Goal: Use online tool/utility: Utilize a website feature to perform a specific function

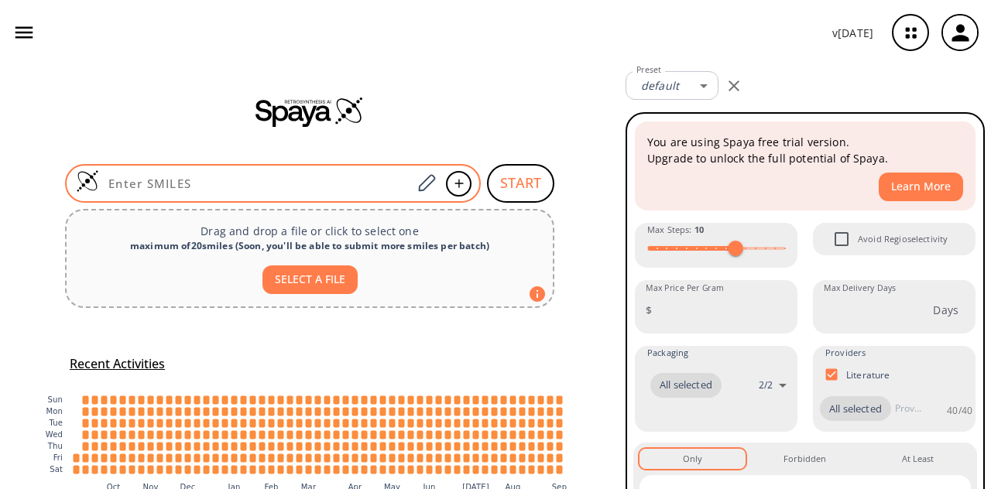
click at [371, 173] on div at bounding box center [273, 183] width 416 height 39
click at [366, 185] on input at bounding box center [255, 183] width 313 height 15
click at [351, 187] on input at bounding box center [255, 183] width 313 height 15
paste input "COC1=C(NCCOC)C(NC(C=C)=O)=CC(NC2=NC(C3=CNC4=CC=CC=C43)=CC=N2)=C1"
type input "COC1=C(NCCOC)C(NC(C=C)=O)=CC(NC2=NC(C3=CNC4=CC=CC=C43)=CC=N2)=C1"
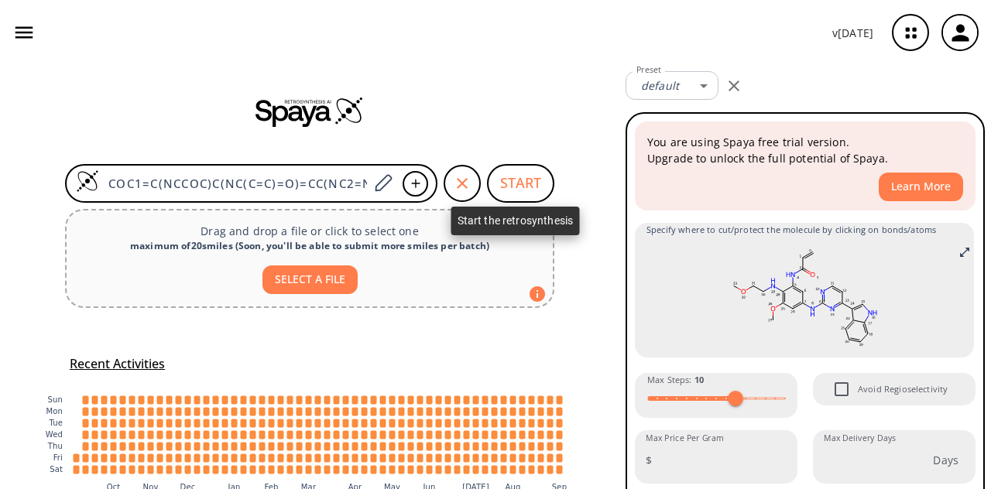
click at [509, 175] on button "START" at bounding box center [520, 183] width 67 height 39
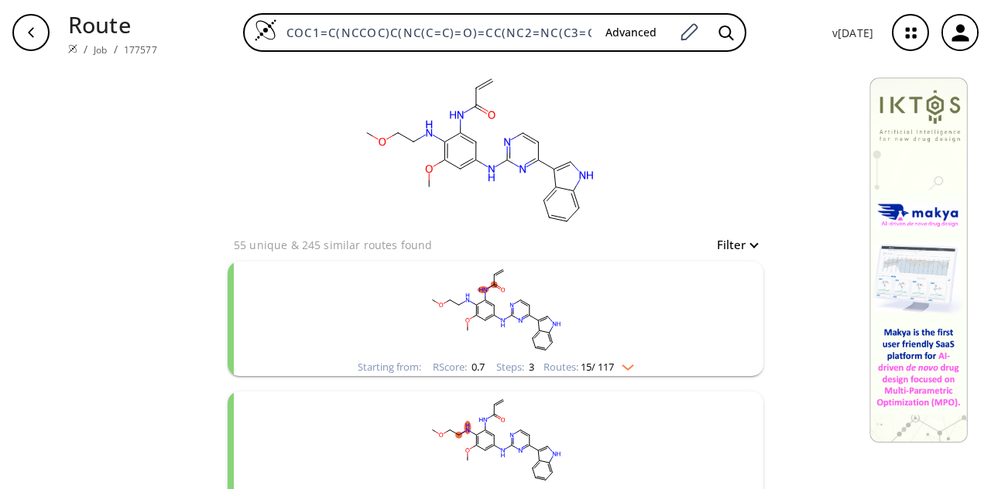
click at [411, 314] on rect "clusters" at bounding box center [495, 310] width 402 height 97
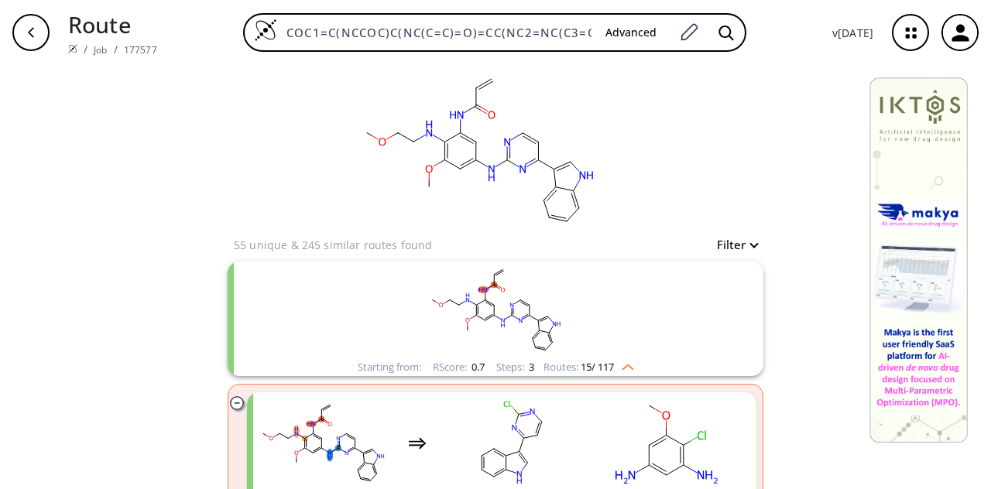
click at [634, 294] on rect "clusters" at bounding box center [495, 310] width 402 height 97
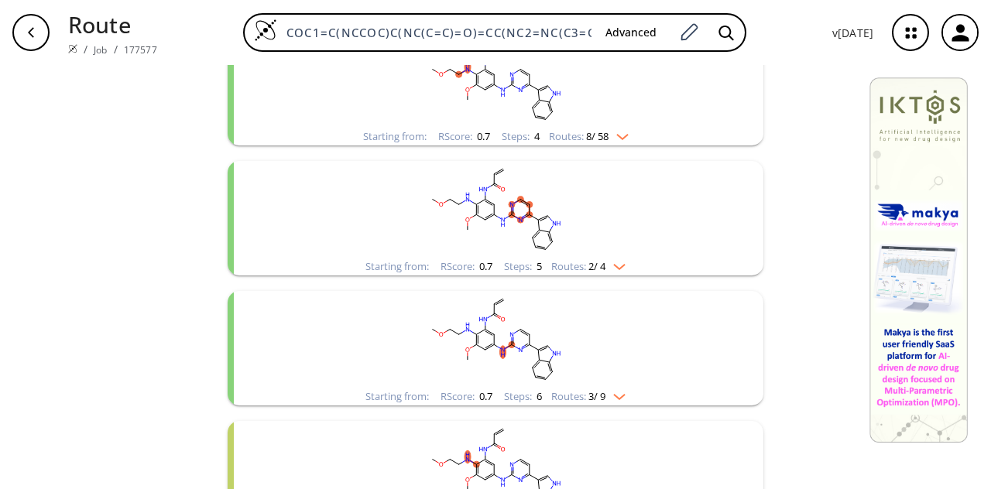
scroll to position [180, 0]
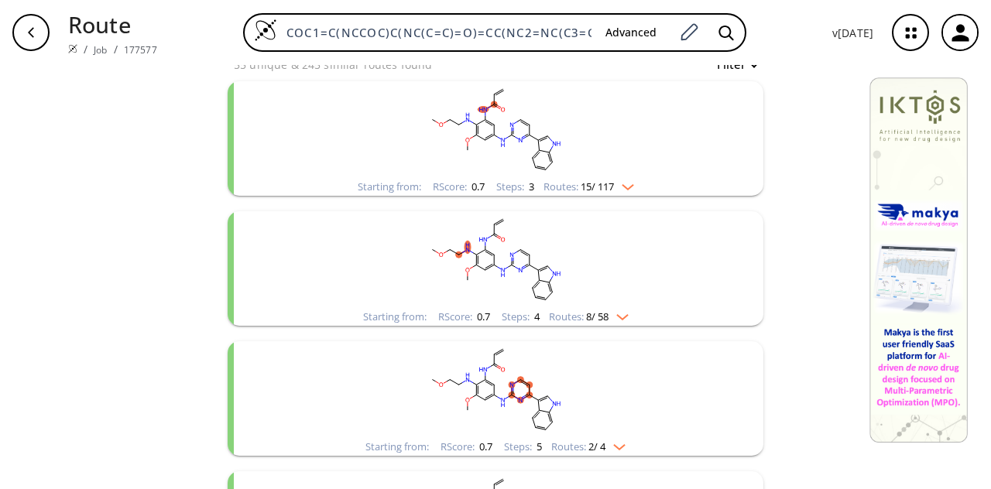
click at [553, 134] on rect "clusters" at bounding box center [495, 129] width 402 height 97
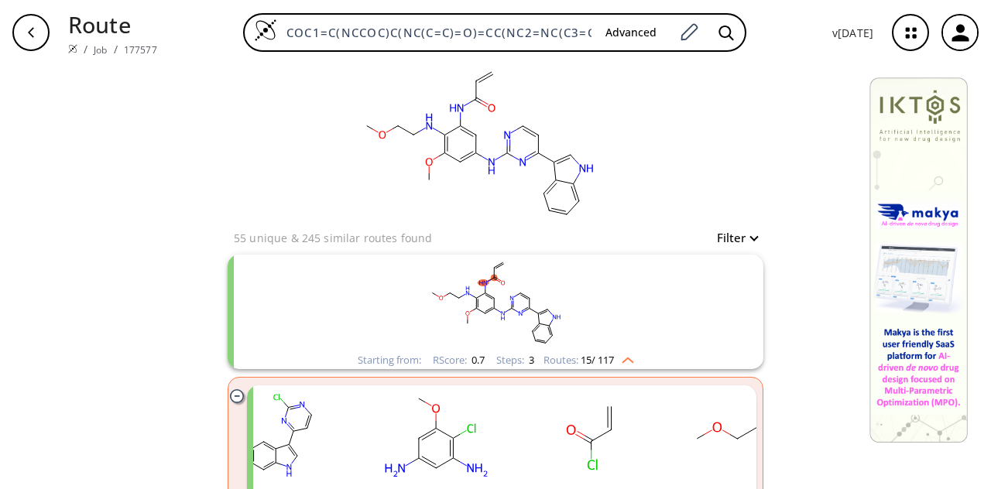
scroll to position [0, 0]
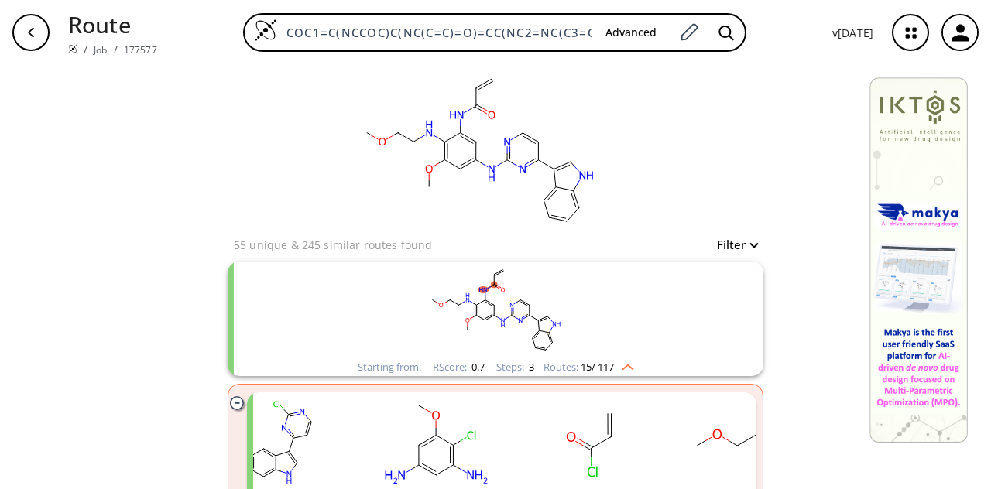
click at [594, 314] on rect "clusters" at bounding box center [495, 310] width 402 height 97
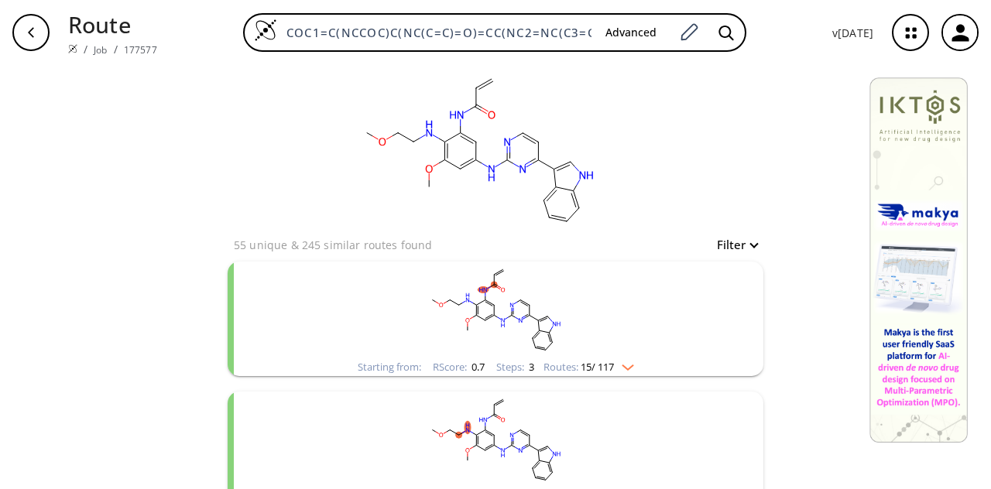
scroll to position [180, 0]
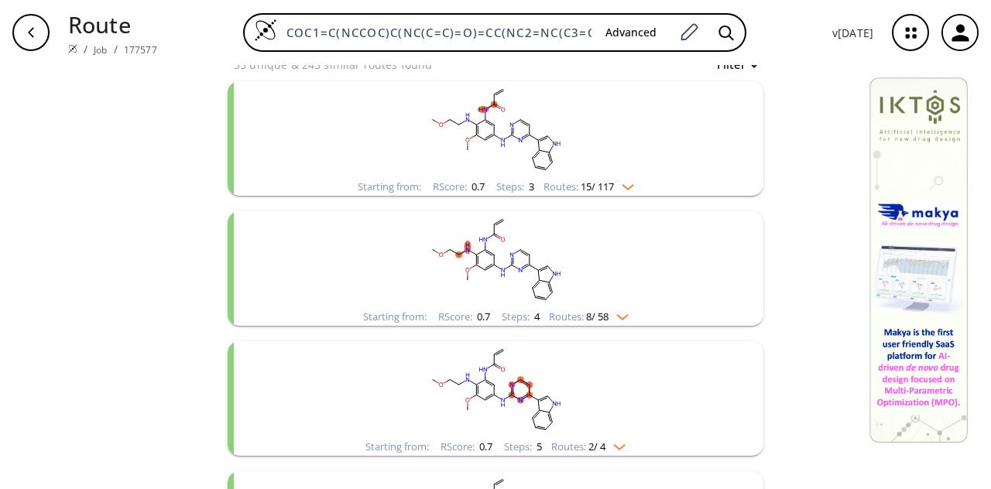
click at [577, 156] on rect "clusters" at bounding box center [495, 129] width 402 height 97
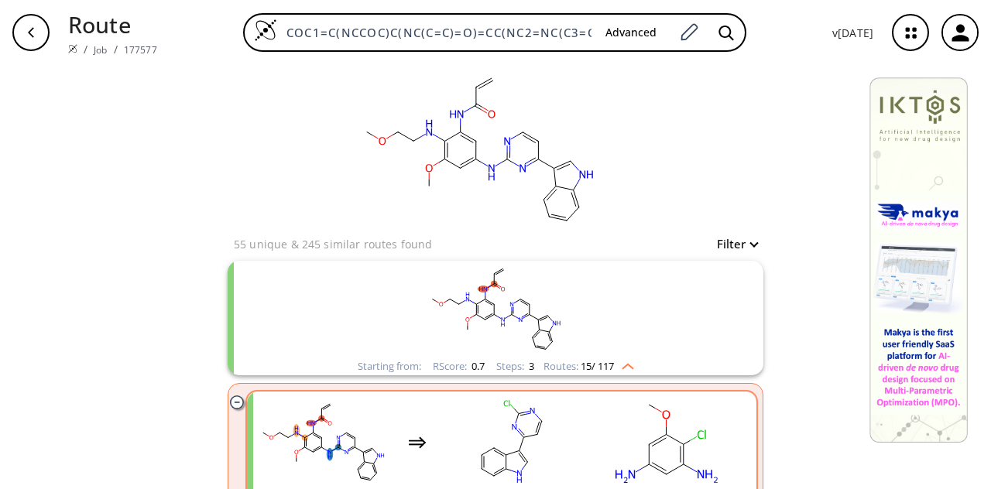
scroll to position [0, 0]
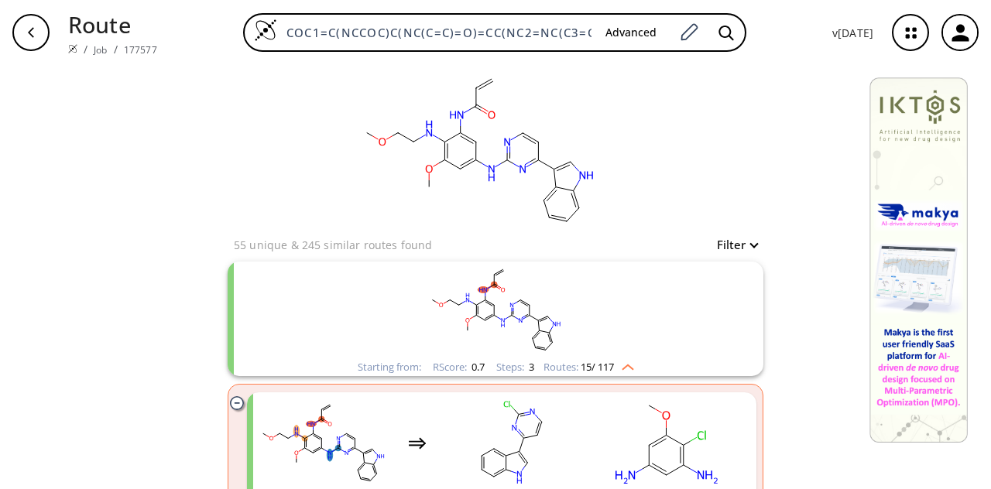
click at [627, 368] on img "clusters" at bounding box center [624, 364] width 20 height 12
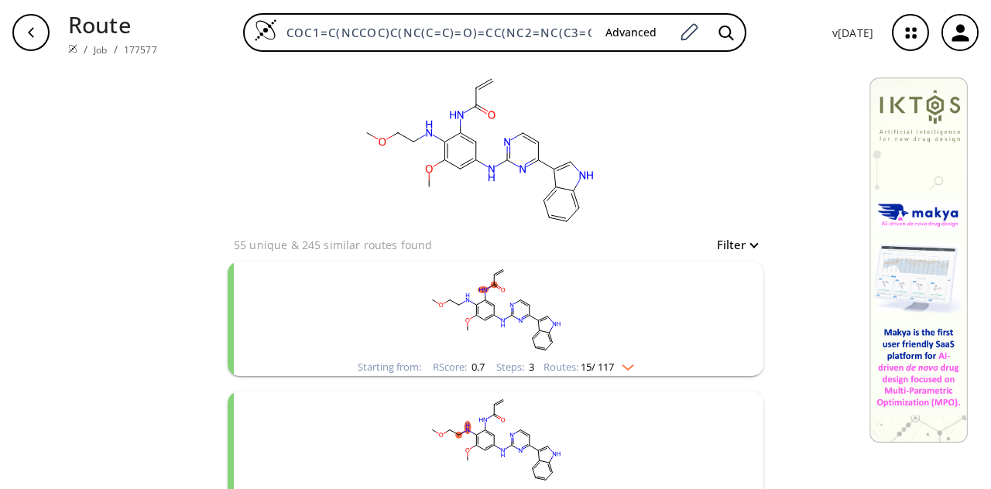
click at [384, 314] on rect "clusters" at bounding box center [495, 310] width 402 height 97
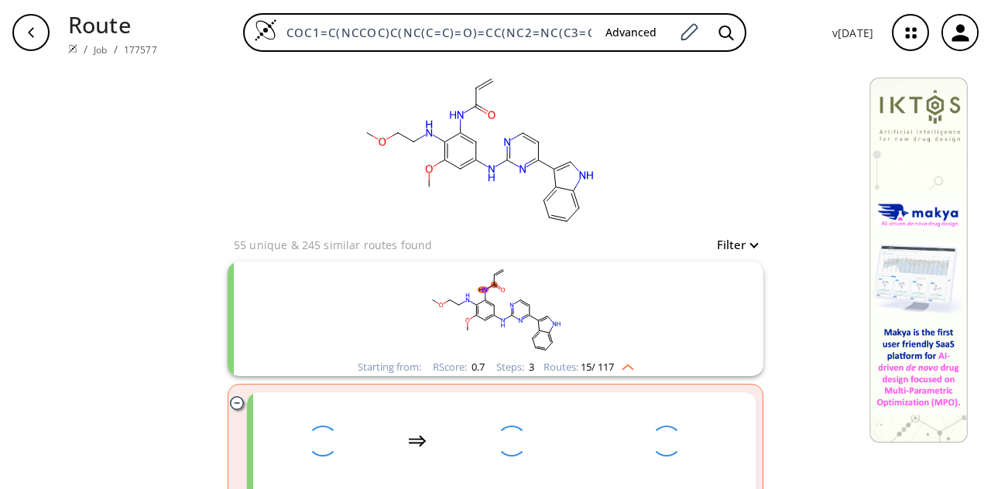
scroll to position [180, 0]
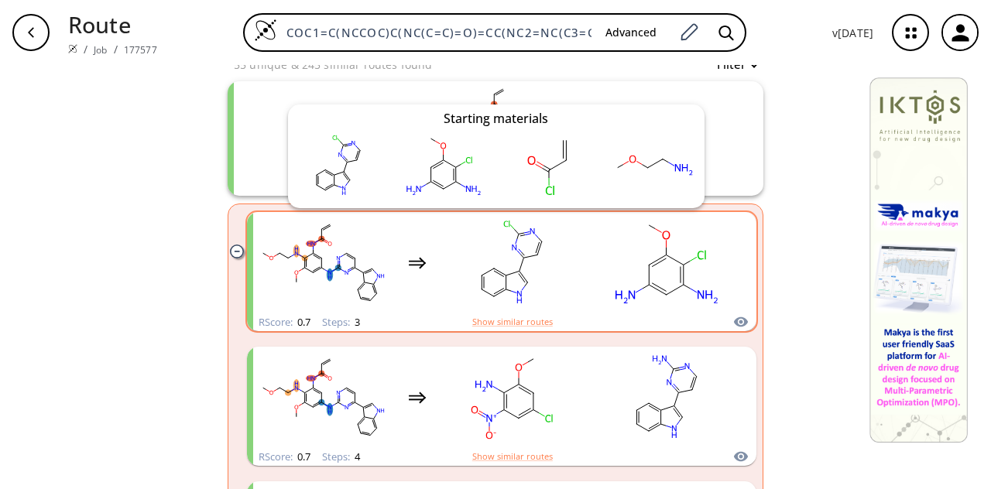
click at [734, 322] on icon "clusters" at bounding box center [741, 322] width 14 height 10
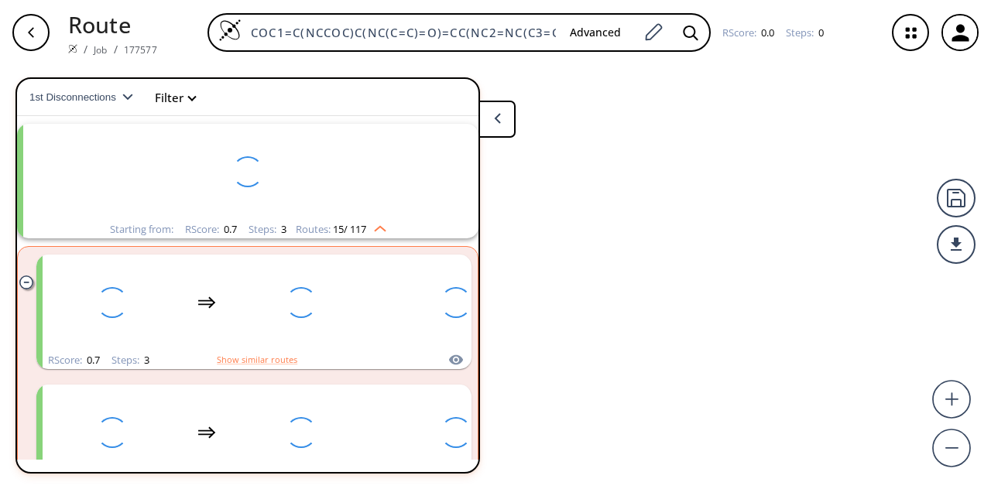
scroll to position [35, 0]
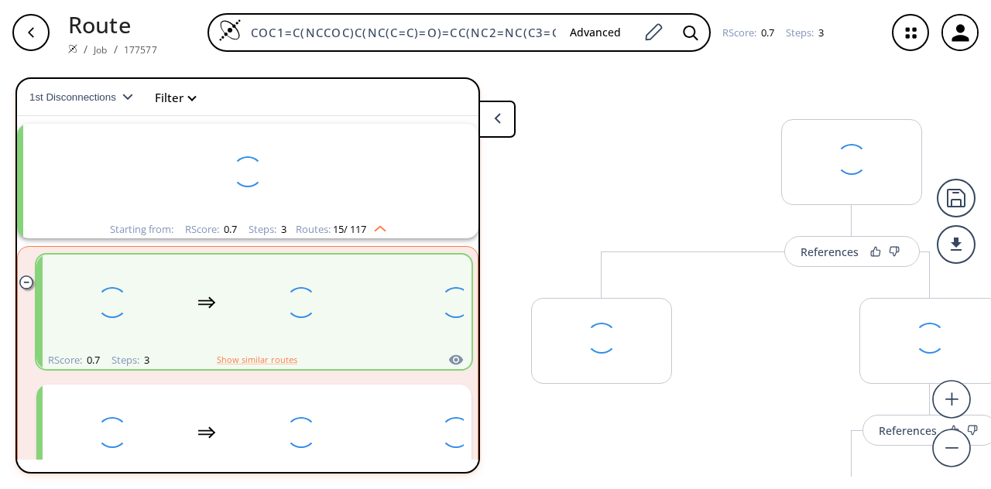
click at [490, 120] on button at bounding box center [496, 119] width 37 height 37
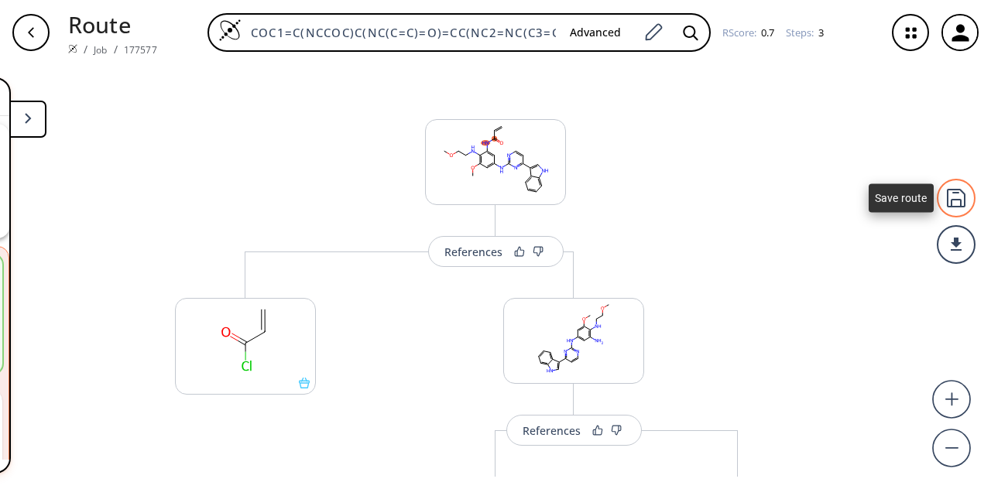
click at [950, 204] on div at bounding box center [956, 198] width 39 height 39
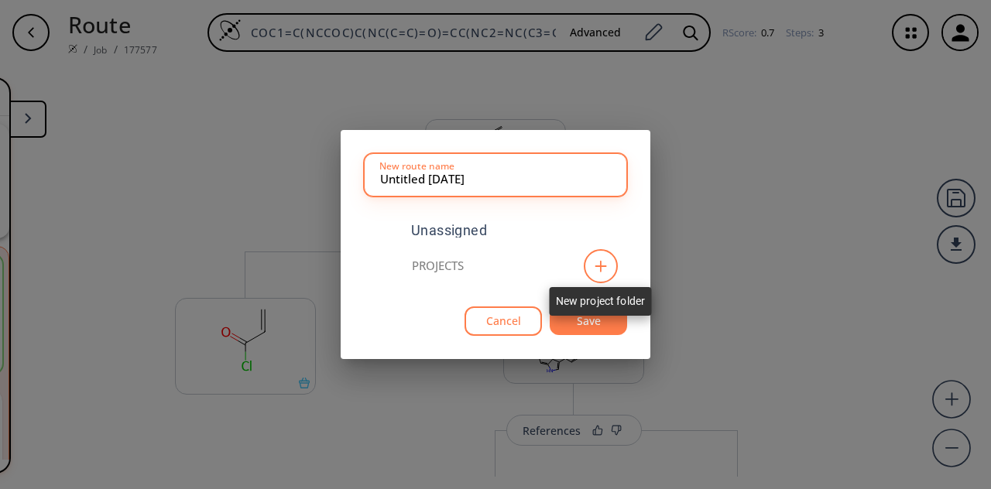
click at [601, 262] on icon at bounding box center [600, 266] width 15 height 12
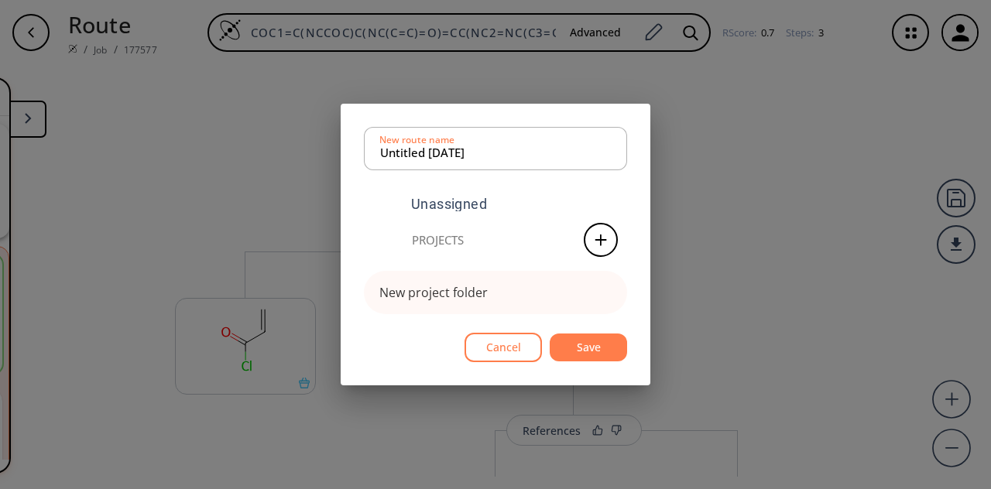
click at [721, 253] on div "Untitled [DATE] New route name Unassigned Projects New project folder Cancel Sa…" at bounding box center [495, 244] width 991 height 489
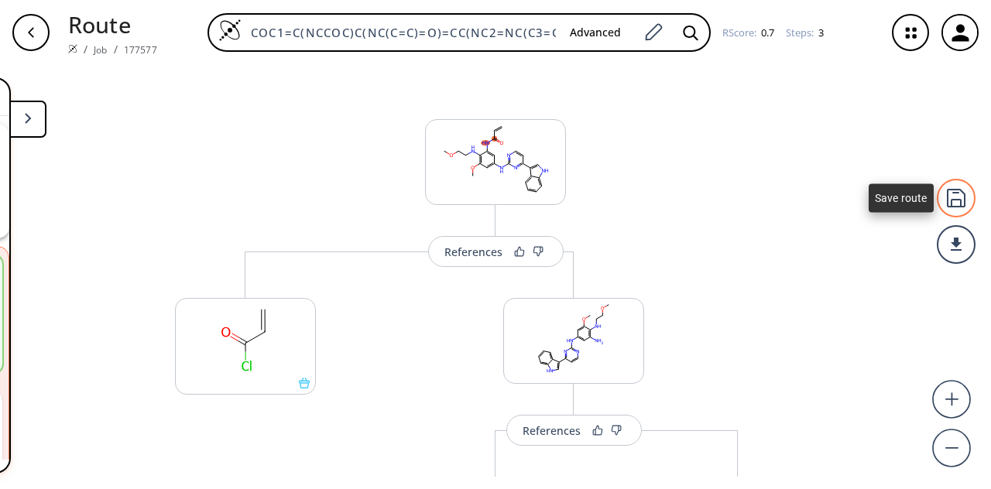
click at [951, 204] on div at bounding box center [956, 198] width 39 height 39
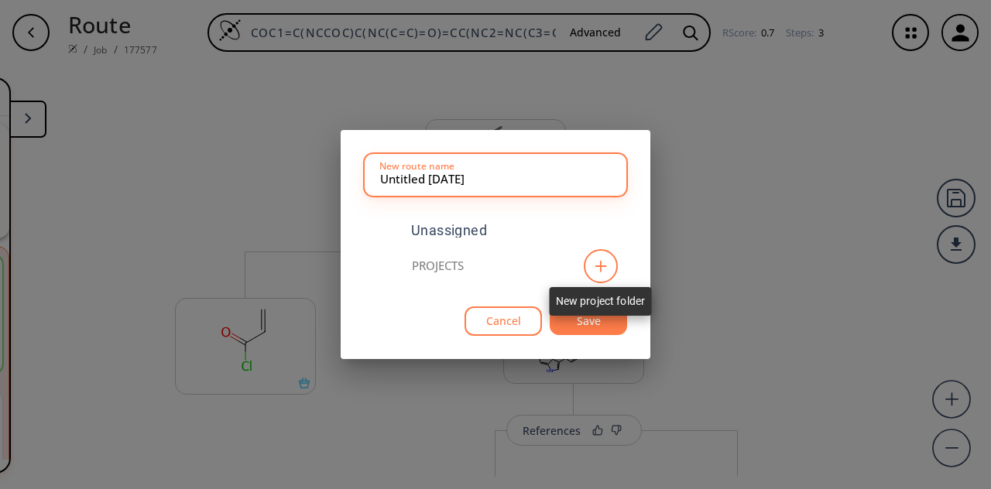
click at [584, 264] on div at bounding box center [601, 266] width 34 height 34
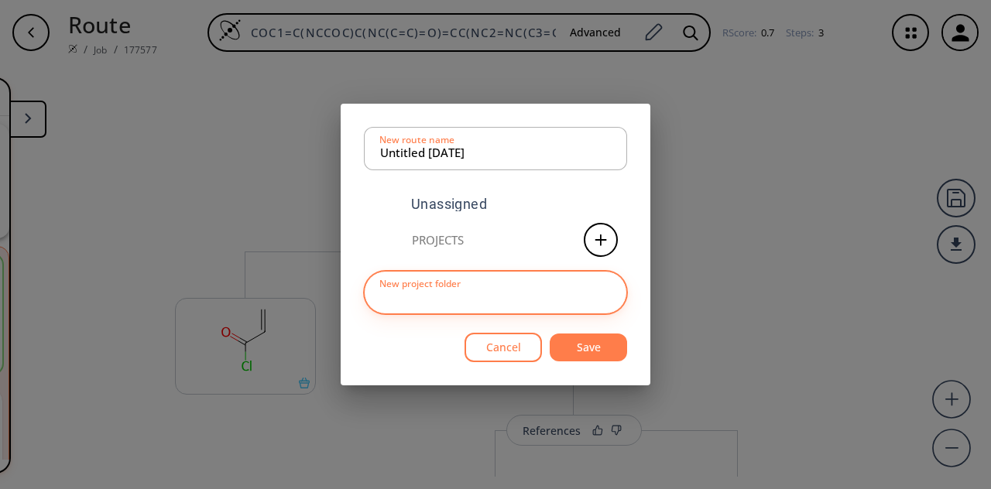
click at [537, 303] on input at bounding box center [495, 292] width 231 height 31
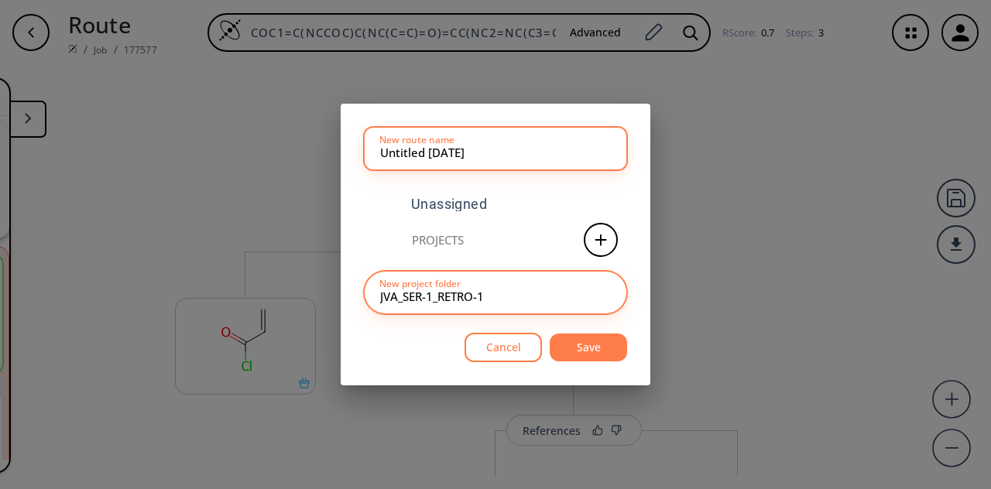
type input "JVA_SER-1_RETRO-1"
click at [532, 150] on input "Untitled [DATE]" at bounding box center [495, 148] width 231 height 31
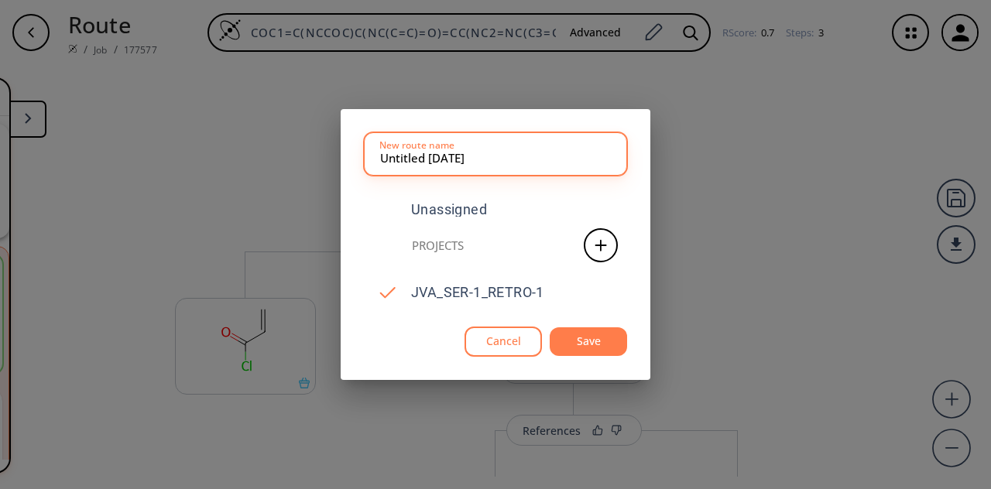
drag, startPoint x: 536, startPoint y: 156, endPoint x: 384, endPoint y: 157, distance: 151.7
click at [384, 157] on input "Untitled [DATE]" at bounding box center [495, 154] width 231 height 31
type input "RETRO-1"
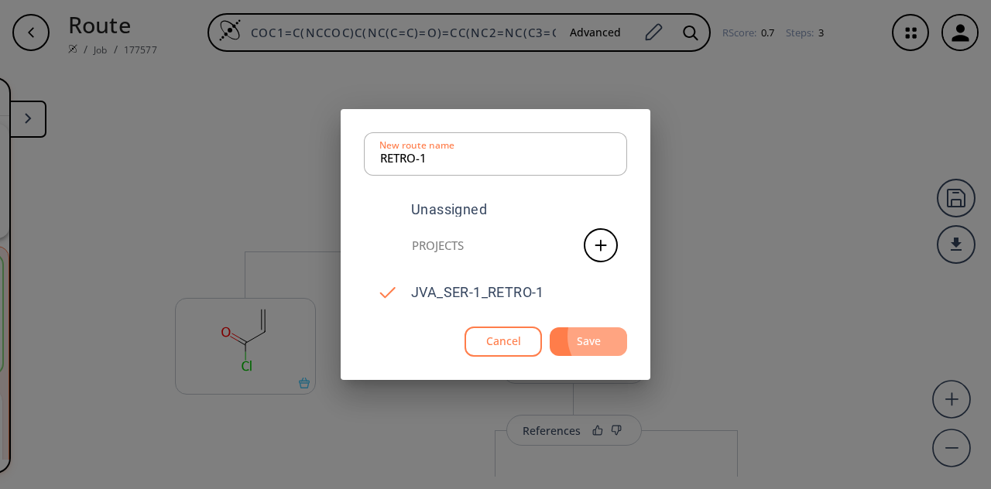
click at [598, 336] on button "Save" at bounding box center [588, 341] width 77 height 29
